Goal: Task Accomplishment & Management: Manage account settings

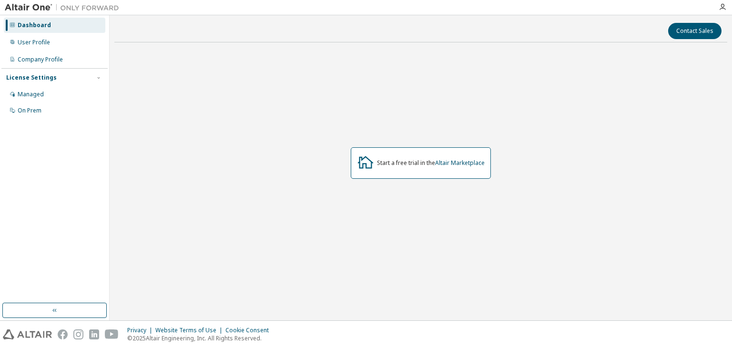
click at [72, 80] on div "License Settings" at bounding box center [54, 77] width 97 height 9
click at [41, 113] on div "On Prem" at bounding box center [30, 111] width 24 height 8
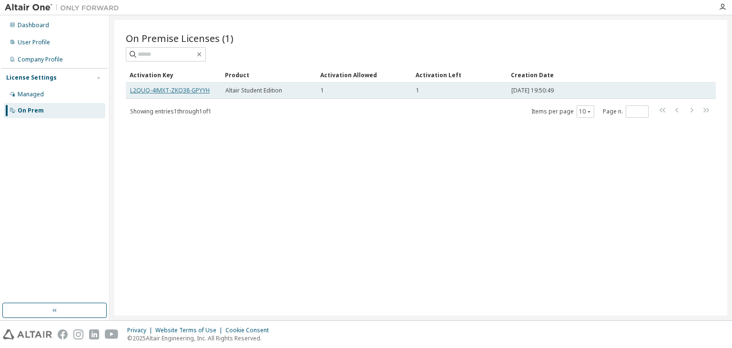
click at [188, 91] on link "L2QUQ-4JMXT-ZKQ38-GPYYH" at bounding box center [170, 90] width 80 height 8
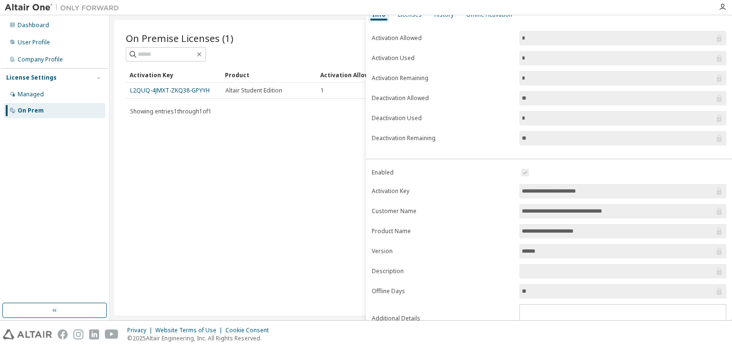
scroll to position [89, 0]
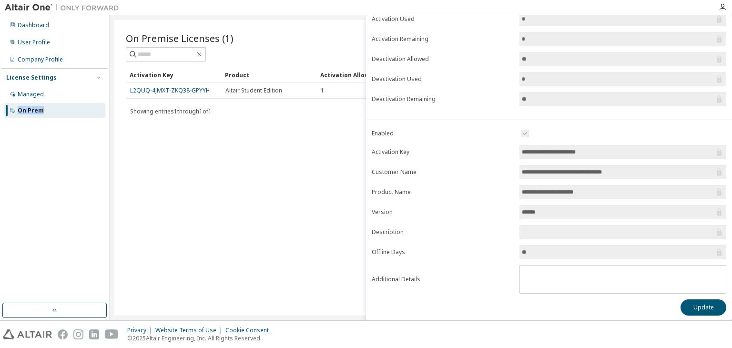
drag, startPoint x: 43, startPoint y: 109, endPoint x: 20, endPoint y: 128, distance: 30.5
click at [17, 128] on div "Dashboard User Profile Company Profile License Settings Managed On Prem" at bounding box center [54, 159] width 106 height 285
